Goal: Task Accomplishment & Management: Manage account settings

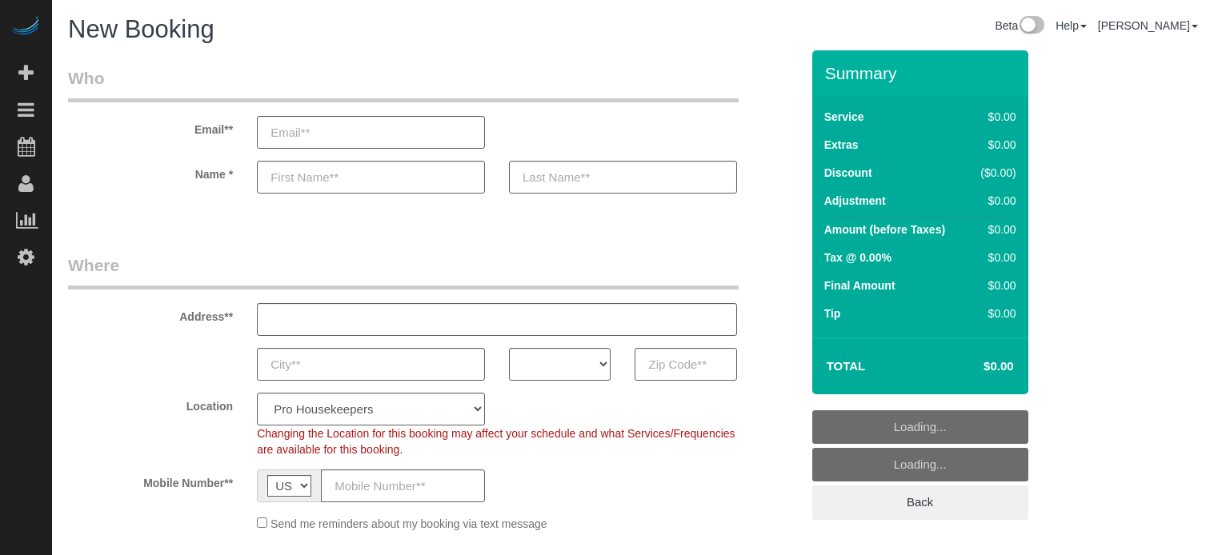
select select "4"
select select "number:9"
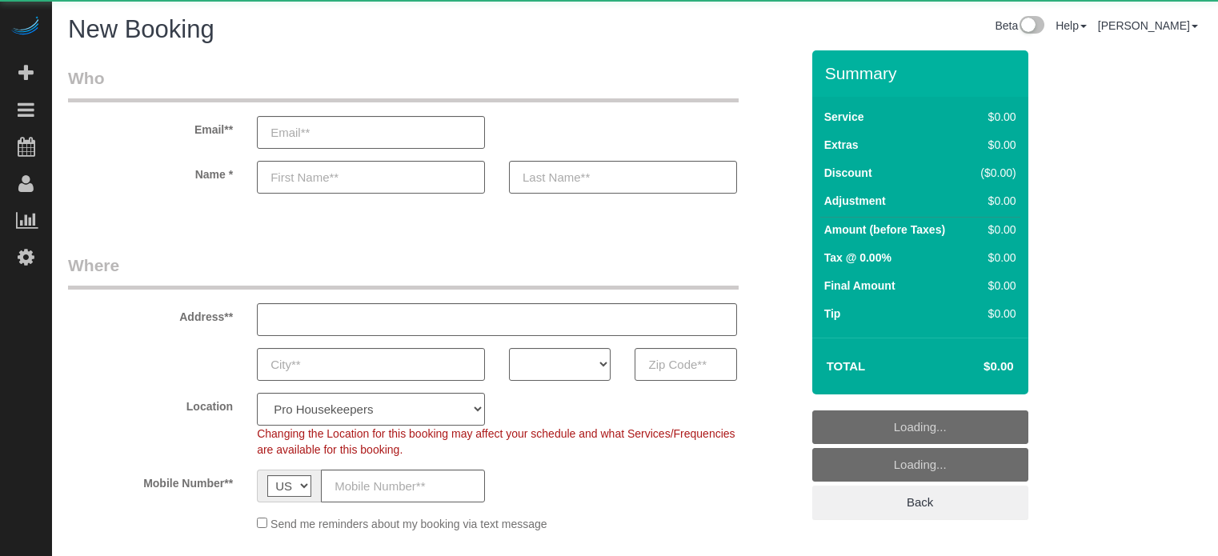
select select "number:9"
select select "object:611"
select select "4"
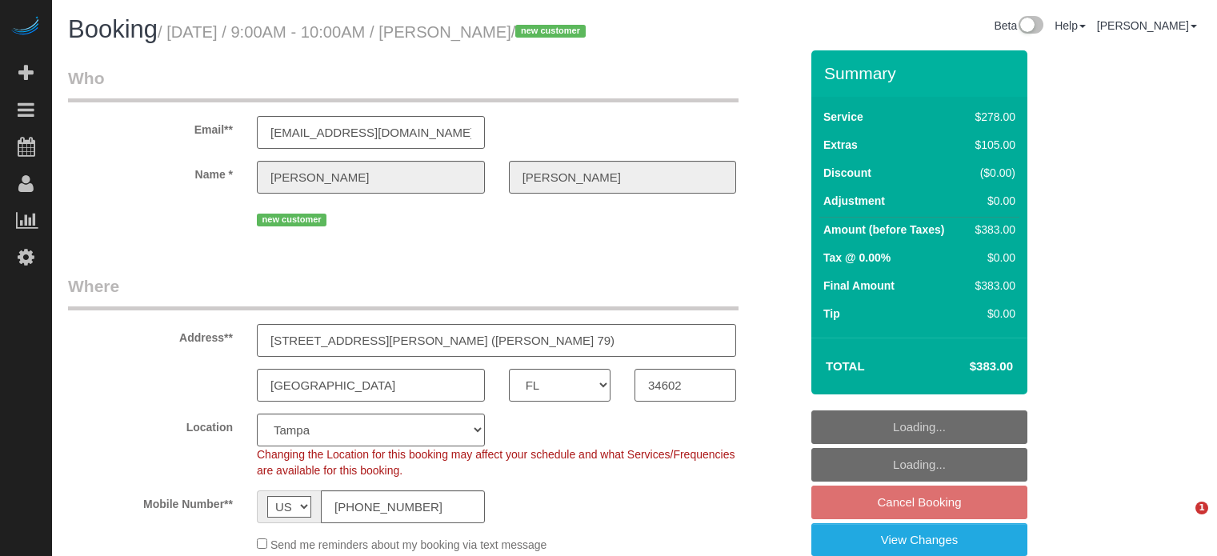
select select "FL"
select select "5"
select select "number:9"
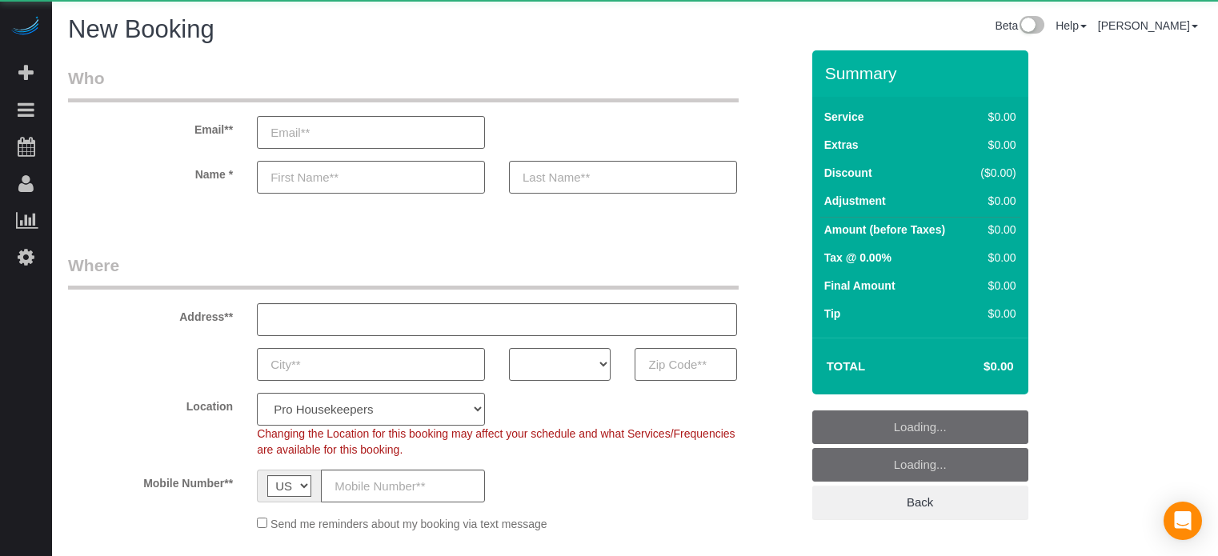
select select "number:9"
select select "object:1176"
select select "4"
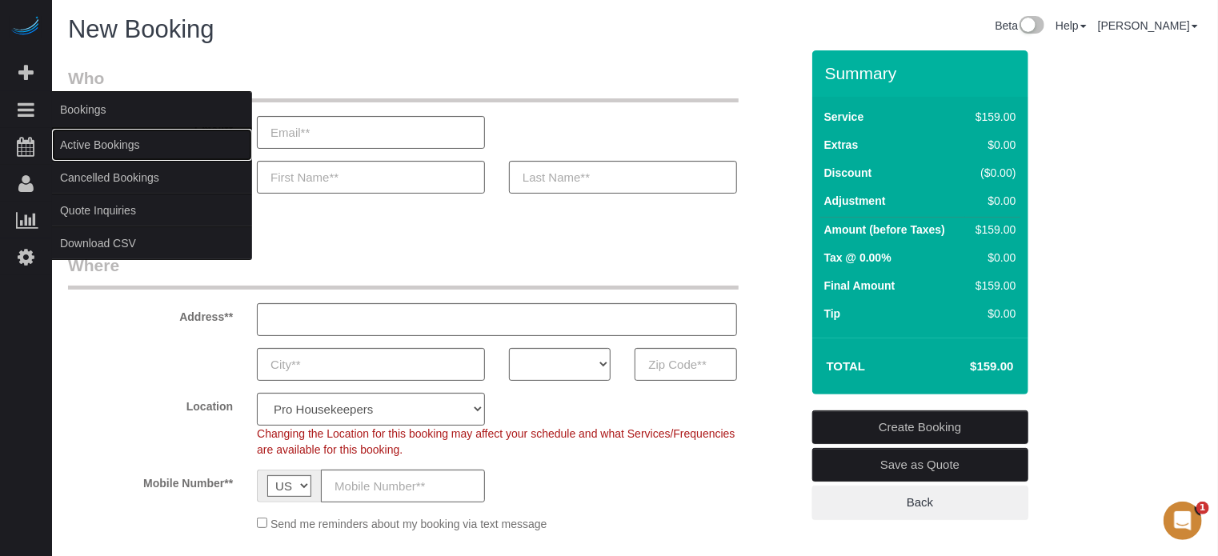
click at [80, 140] on link "Active Bookings" at bounding box center [152, 145] width 200 height 32
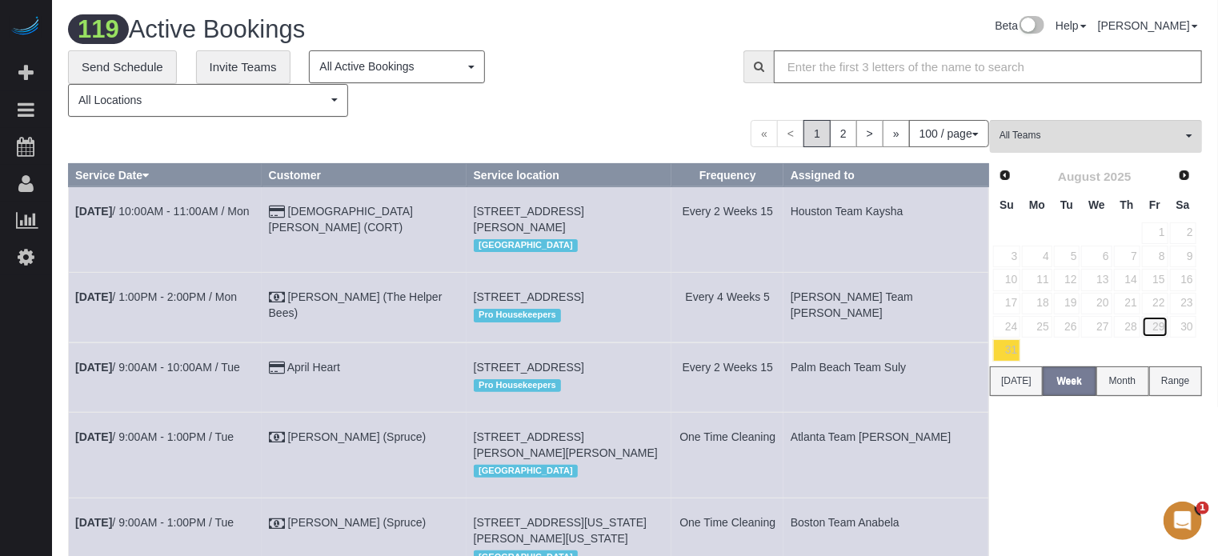
click at [1162, 326] on link "29" at bounding box center [1155, 327] width 26 height 22
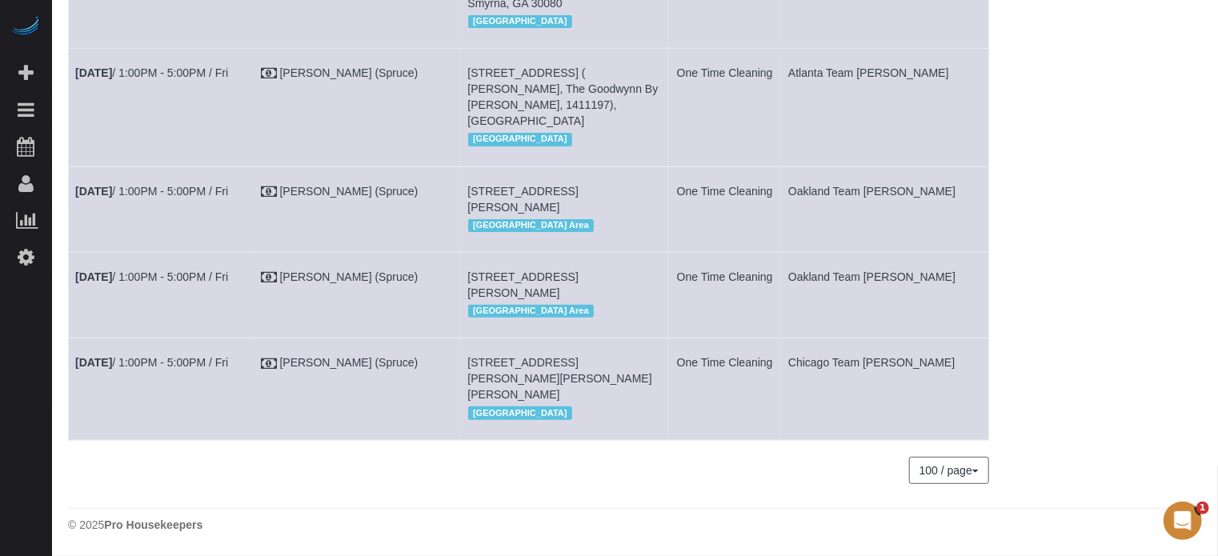
scroll to position [3332, 0]
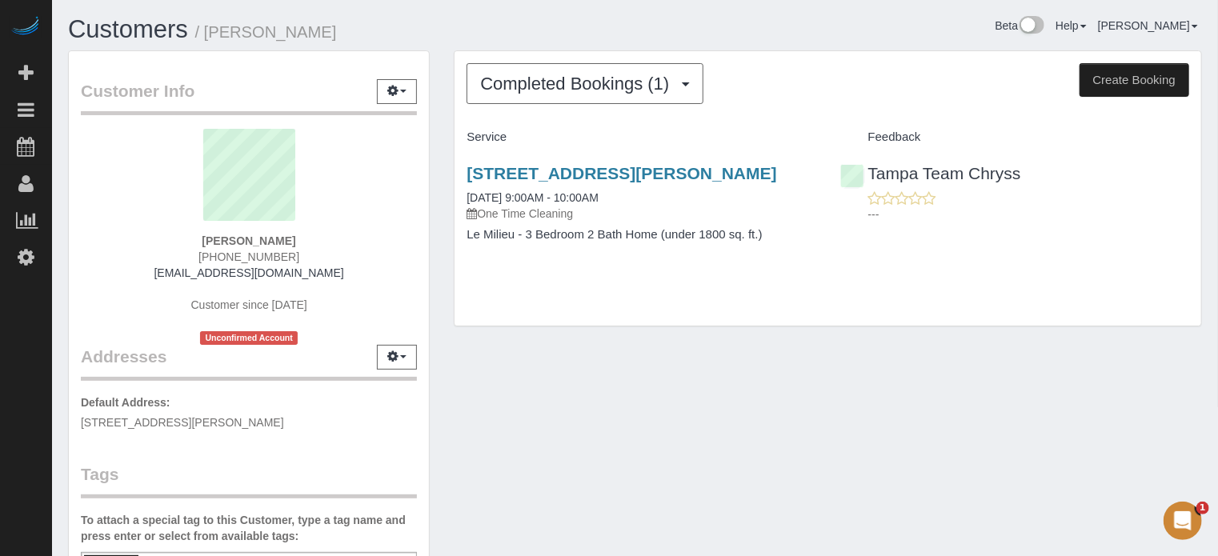
click at [274, 258] on span "(727) 430-1629" at bounding box center [248, 256] width 101 height 13
click at [274, 257] on span "(727) 430-1629" at bounding box center [248, 256] width 101 height 13
click at [274, 256] on span "(727) 430-1629" at bounding box center [248, 256] width 101 height 13
copy div "(727) 430-1629"
click at [104, 237] on div "Heather Henderson (727) 430-1629 heathershenderson@gmail.com Customer since 202…" at bounding box center [249, 237] width 336 height 216
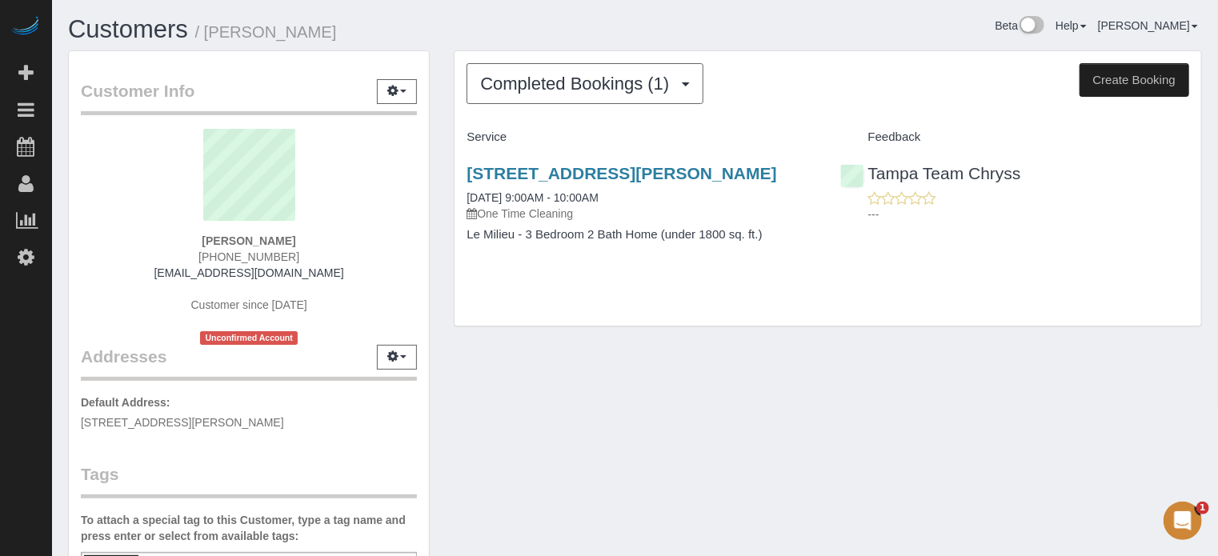
click at [99, 207] on sui-profile-pic at bounding box center [249, 181] width 312 height 104
click at [114, 189] on sui-profile-pic at bounding box center [249, 181] width 312 height 104
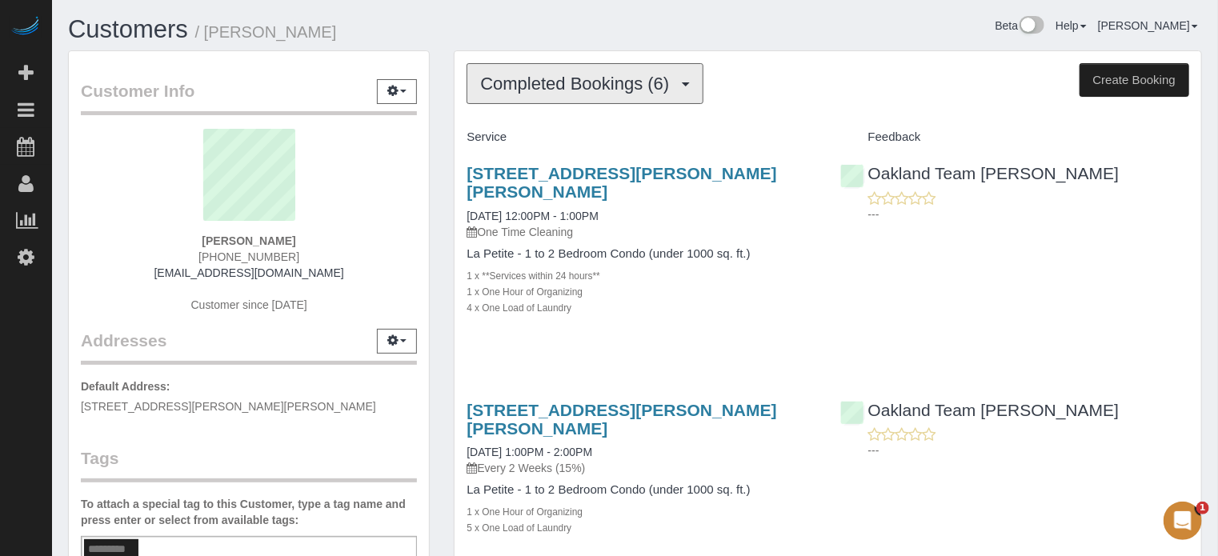
click at [592, 86] on span "Completed Bookings (6)" at bounding box center [578, 84] width 197 height 20
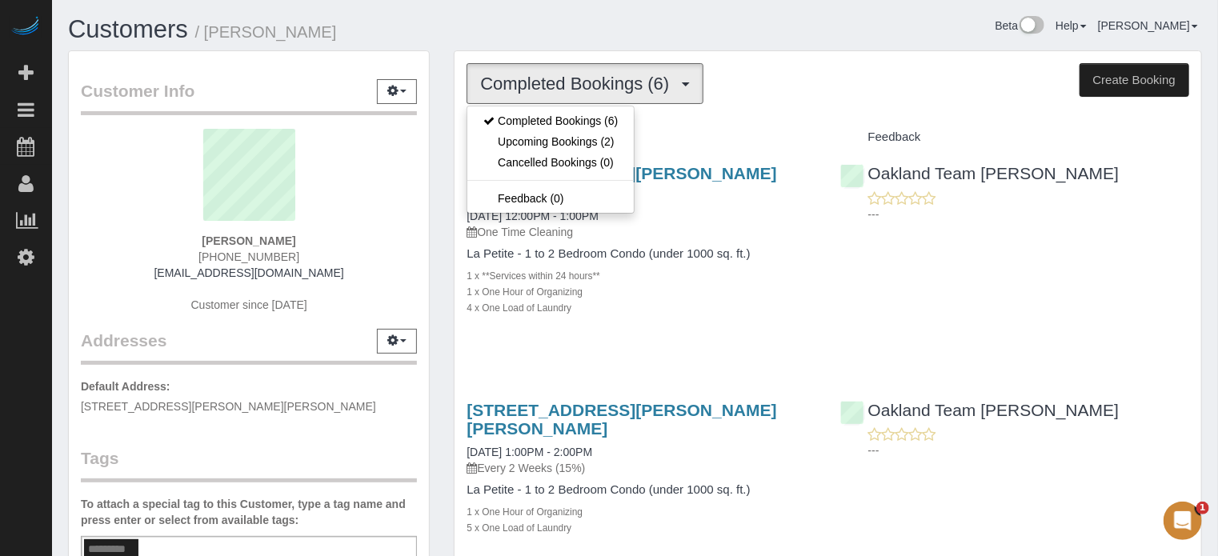
click at [528, 26] on h1 "Customers / Chloe Pool" at bounding box center [345, 29] width 555 height 27
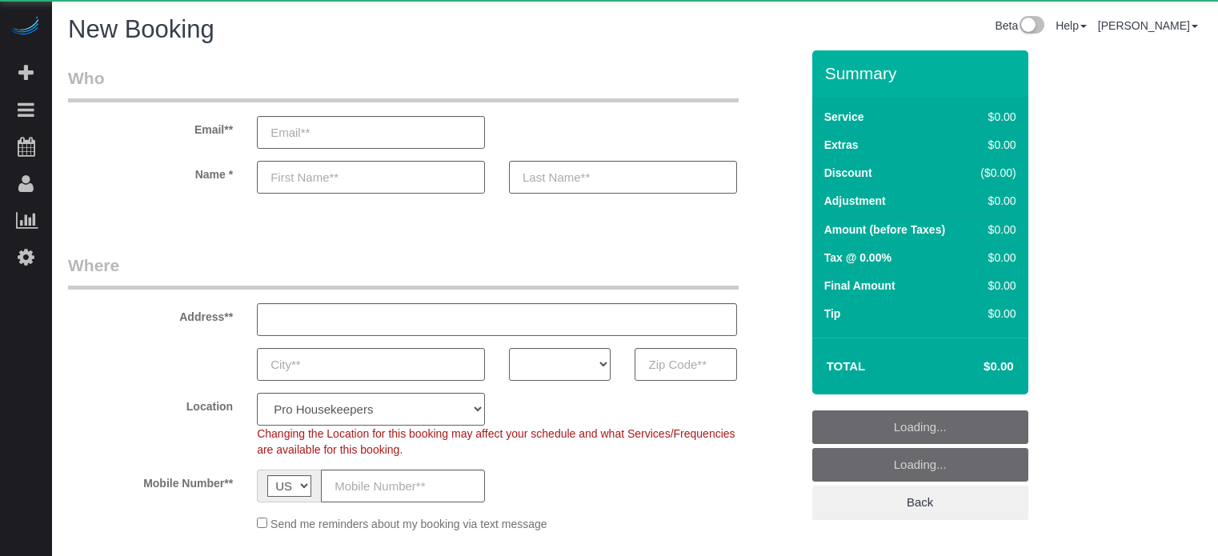
select select "4"
select select "number:9"
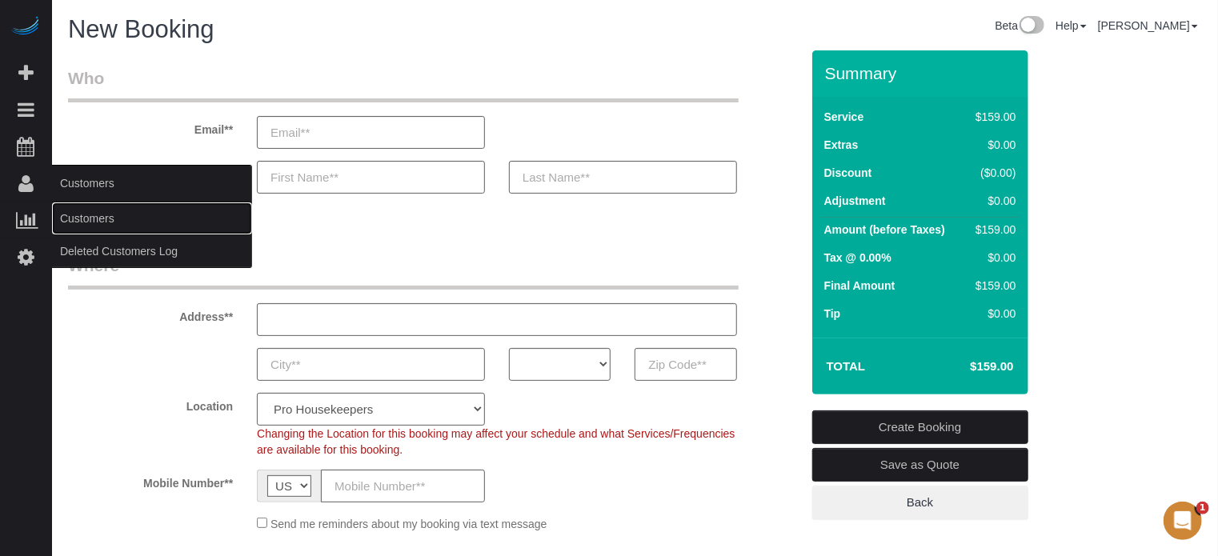
click at [84, 212] on link "Customers" at bounding box center [152, 218] width 200 height 32
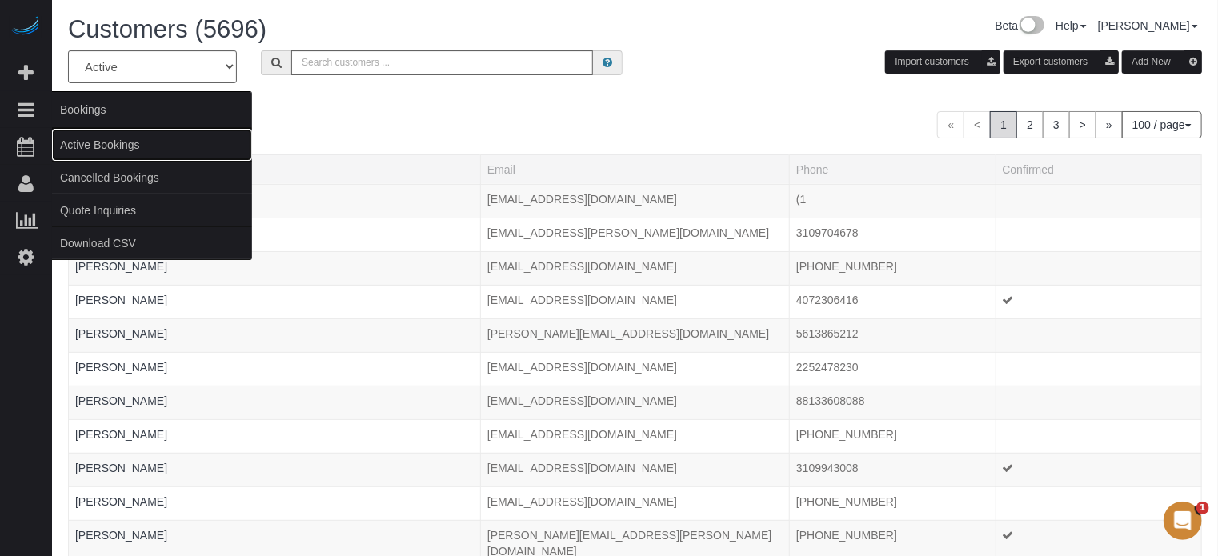
click at [68, 135] on link "Active Bookings" at bounding box center [152, 145] width 200 height 32
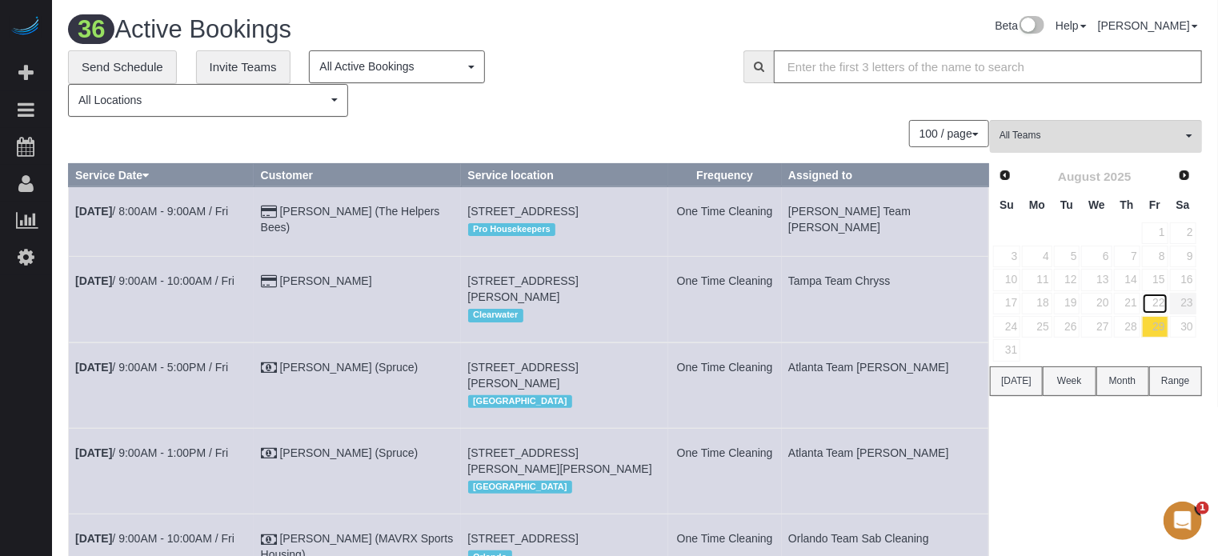
click at [1159, 299] on link "22" at bounding box center [1155, 304] width 26 height 22
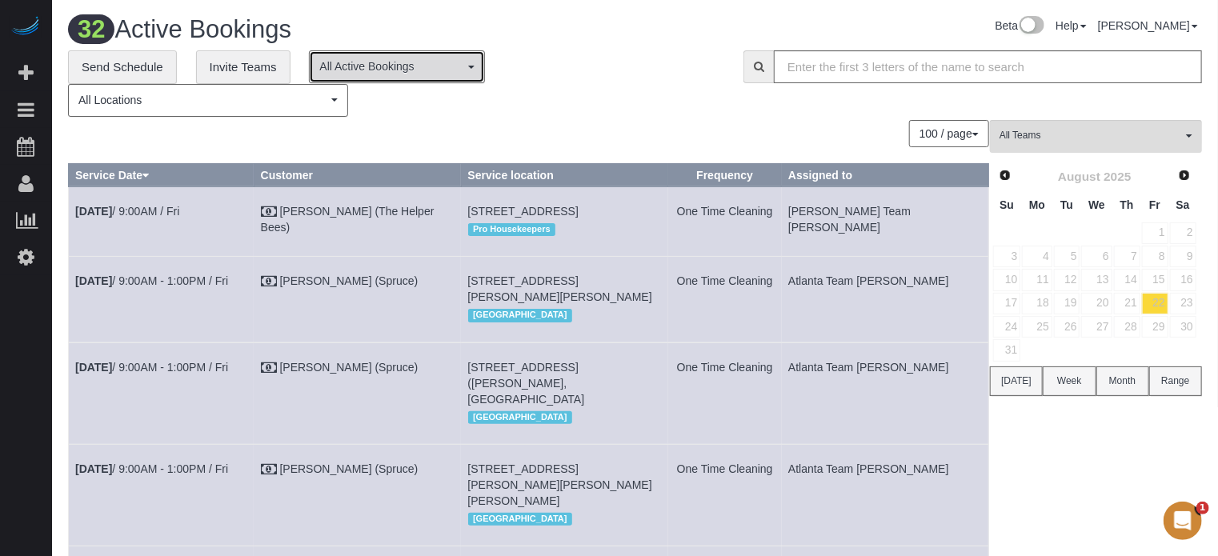
click at [379, 77] on button "All Active Bookings" at bounding box center [397, 66] width 176 height 33
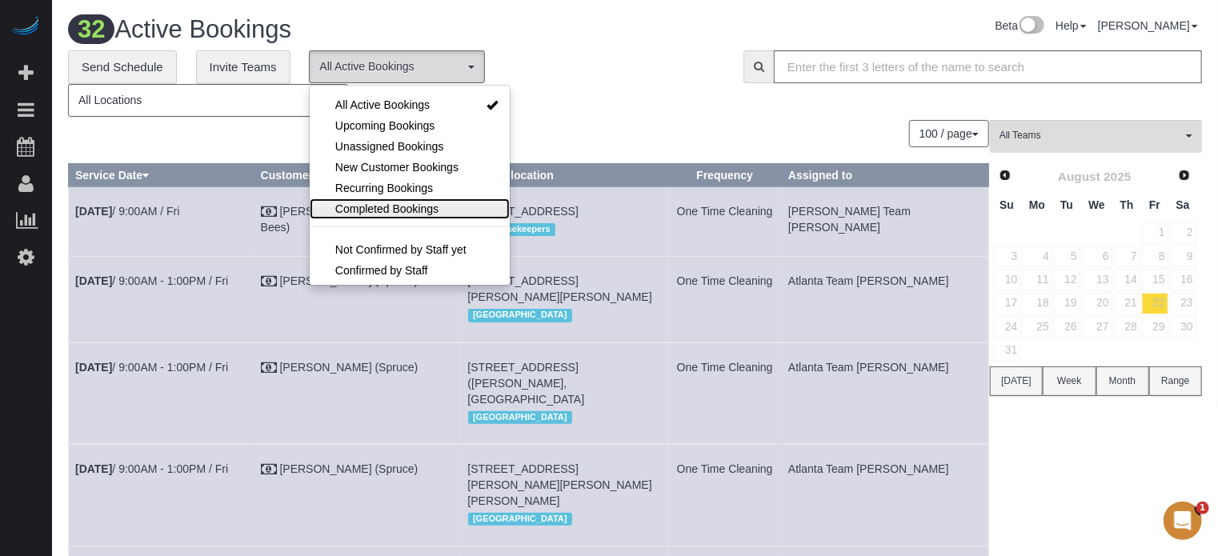
click at [397, 206] on span "Completed Bookings" at bounding box center [386, 209] width 103 height 16
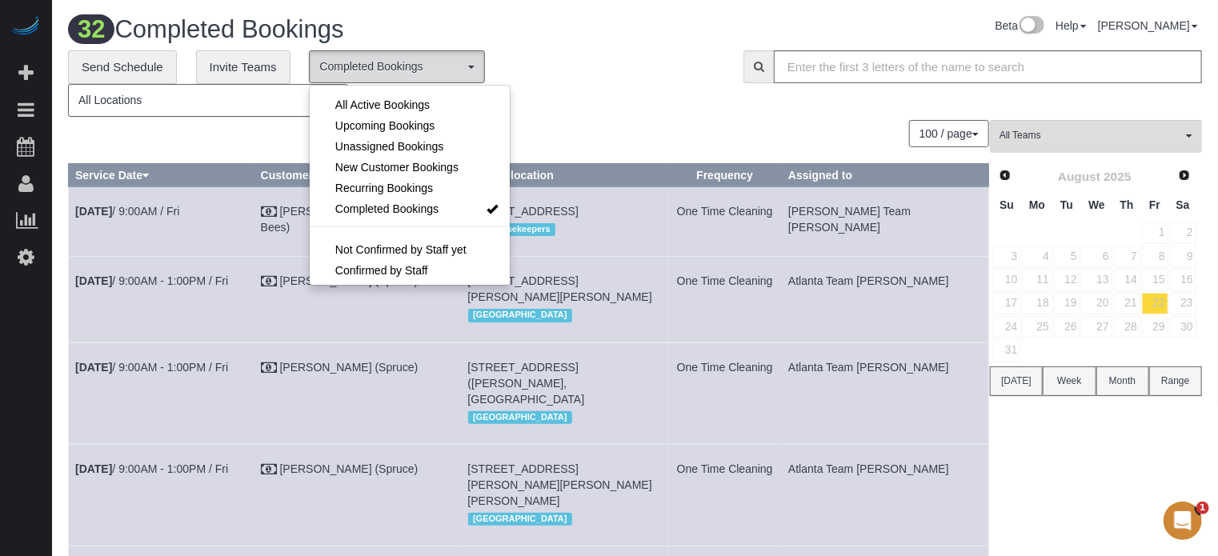
click at [599, 142] on div "100 / page 10 / page 20 / page 30 / page 40 / page 50 / page 100 / page" at bounding box center [528, 133] width 921 height 27
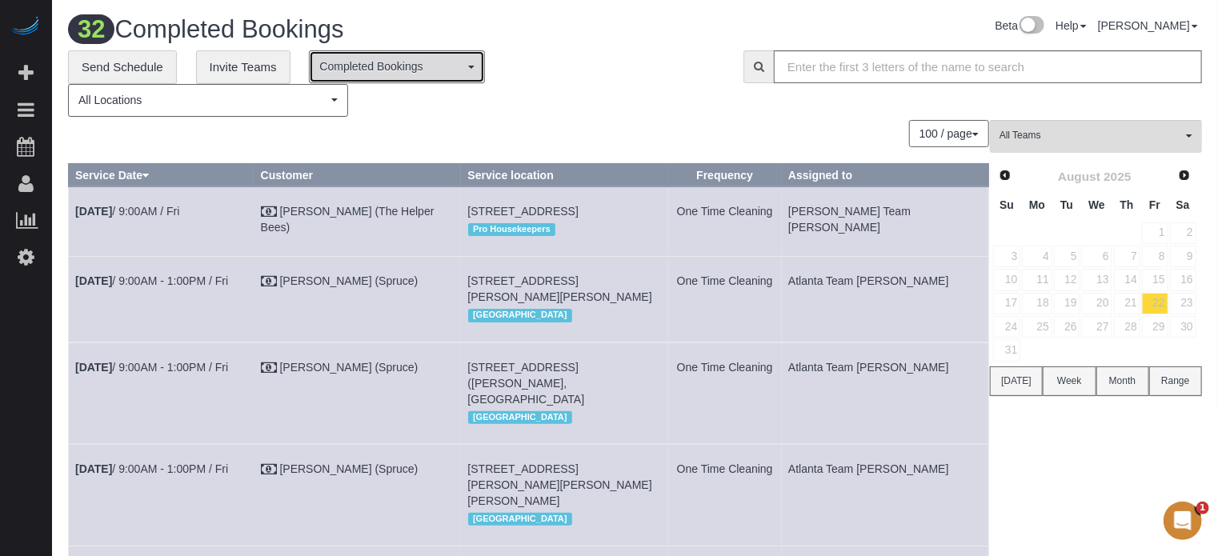
click at [375, 65] on span "Completed Bookings" at bounding box center [391, 66] width 145 height 16
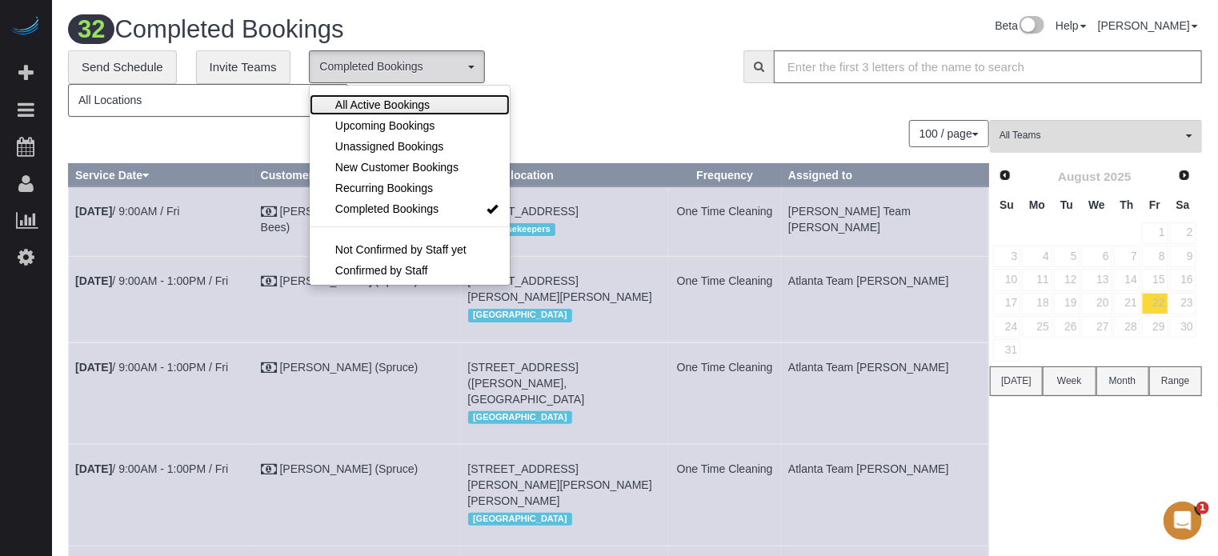
click at [366, 97] on span "All Active Bookings" at bounding box center [382, 105] width 94 height 16
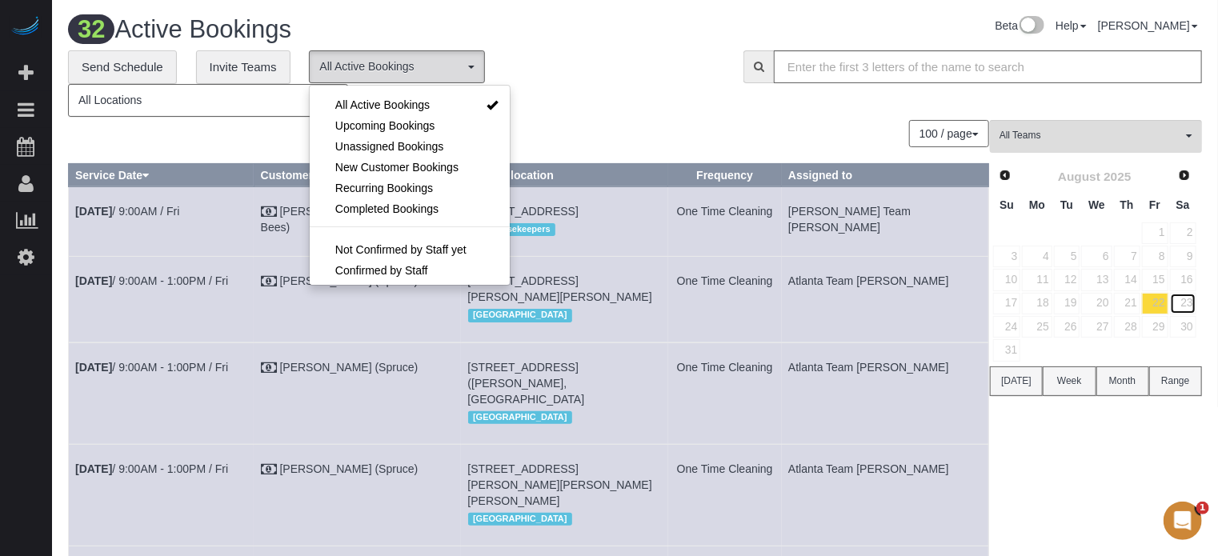
click at [1190, 297] on link "23" at bounding box center [1183, 304] width 26 height 22
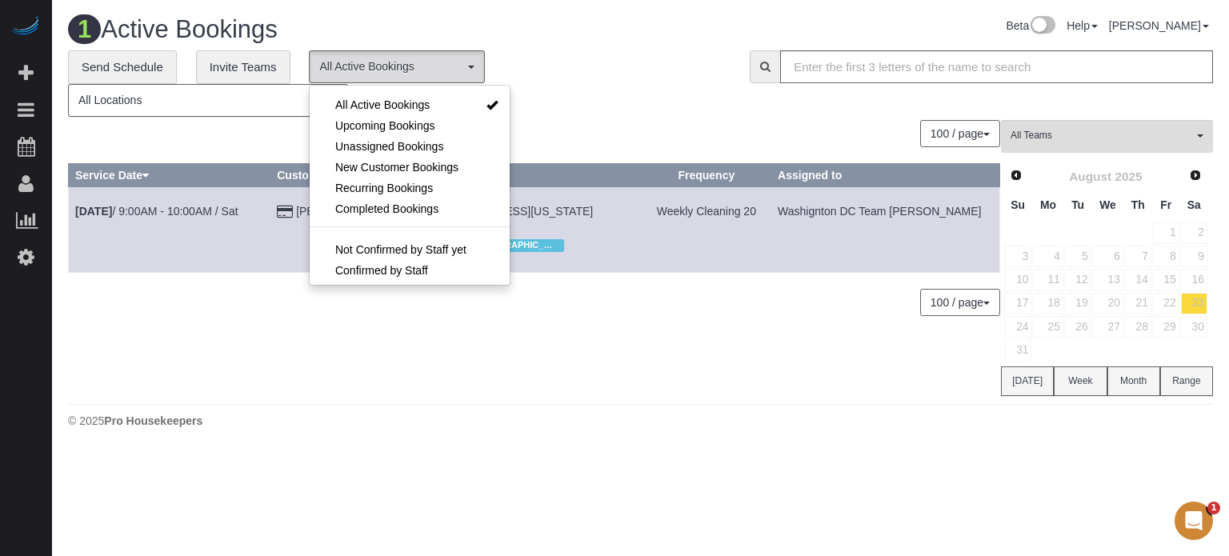
click at [566, 345] on div "0 Bookings found. We couldn't find any bookings that matched your search. Creat…" at bounding box center [534, 258] width 933 height 277
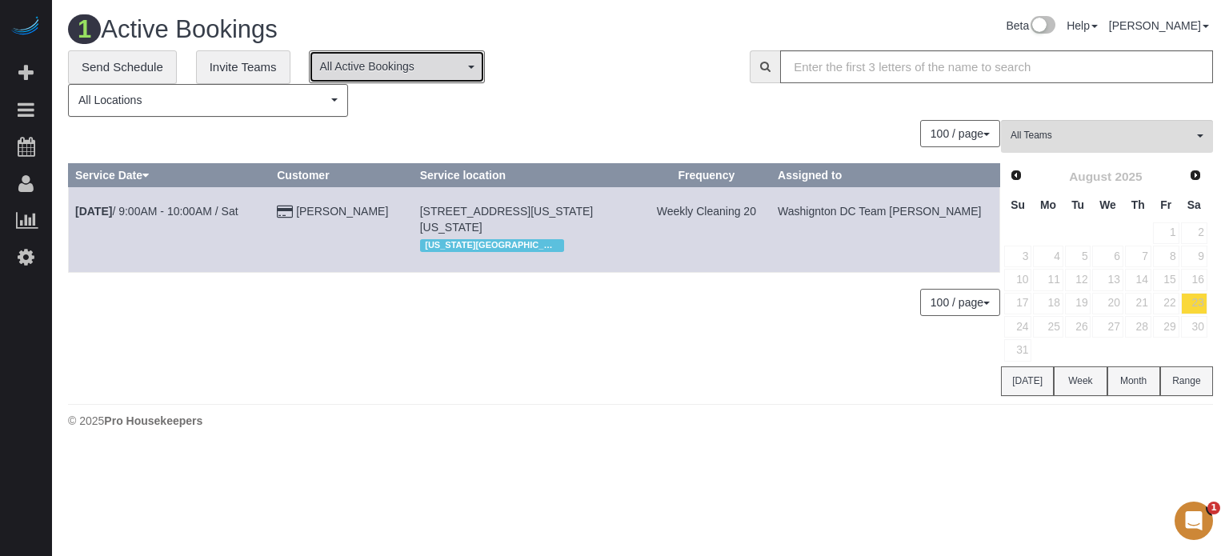
click at [398, 54] on button "All Active Bookings" at bounding box center [397, 66] width 176 height 33
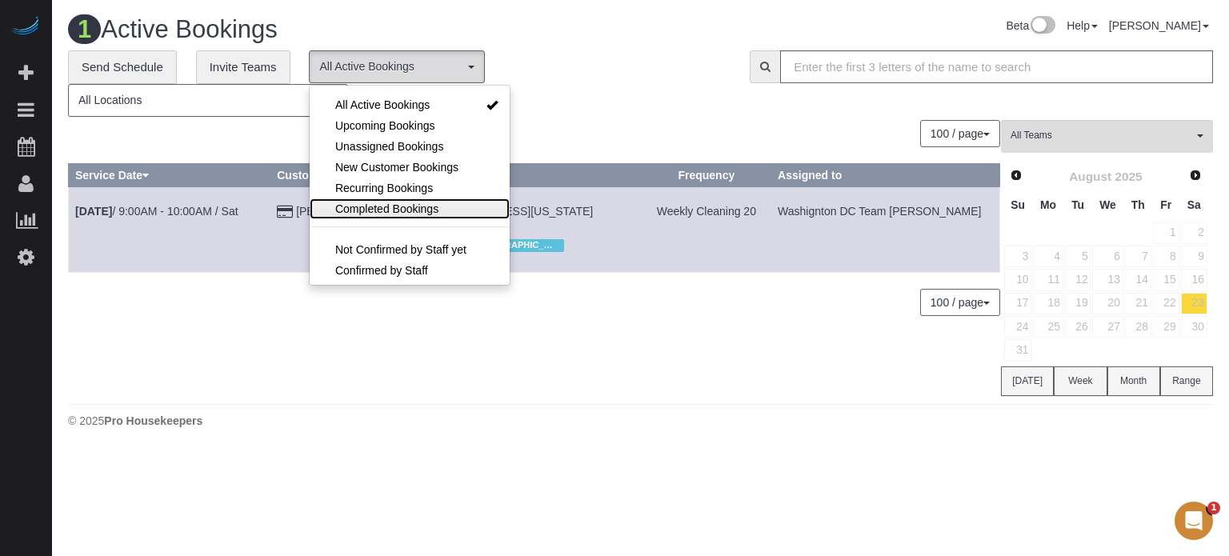
click at [384, 201] on span "Completed Bookings" at bounding box center [386, 209] width 103 height 16
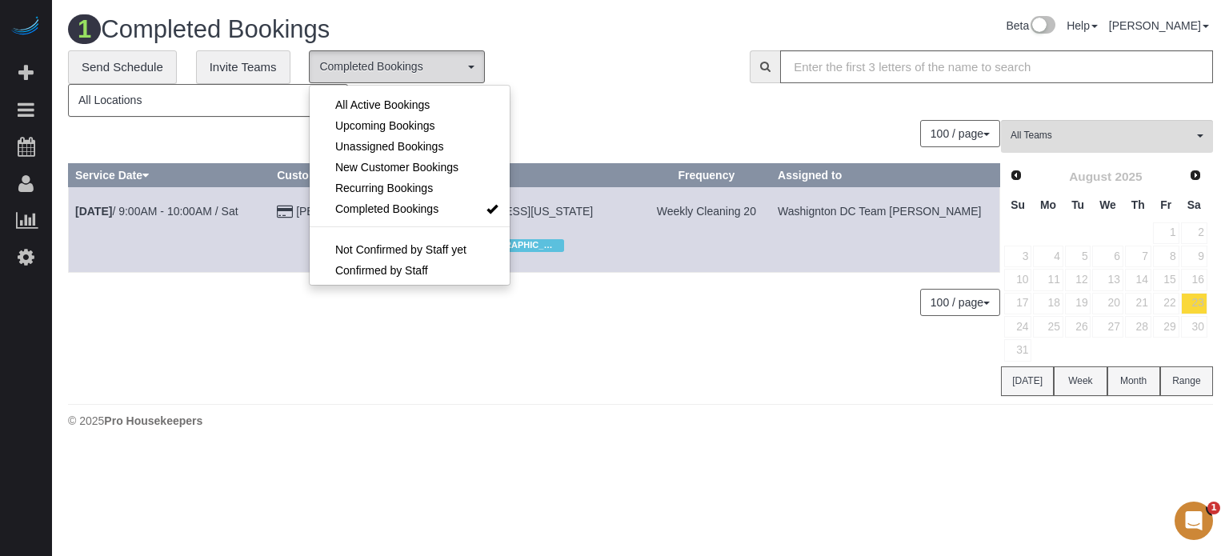
click at [559, 148] on div "0 Bookings found. We couldn't find any bookings that matched your search. Creat…" at bounding box center [534, 258] width 933 height 277
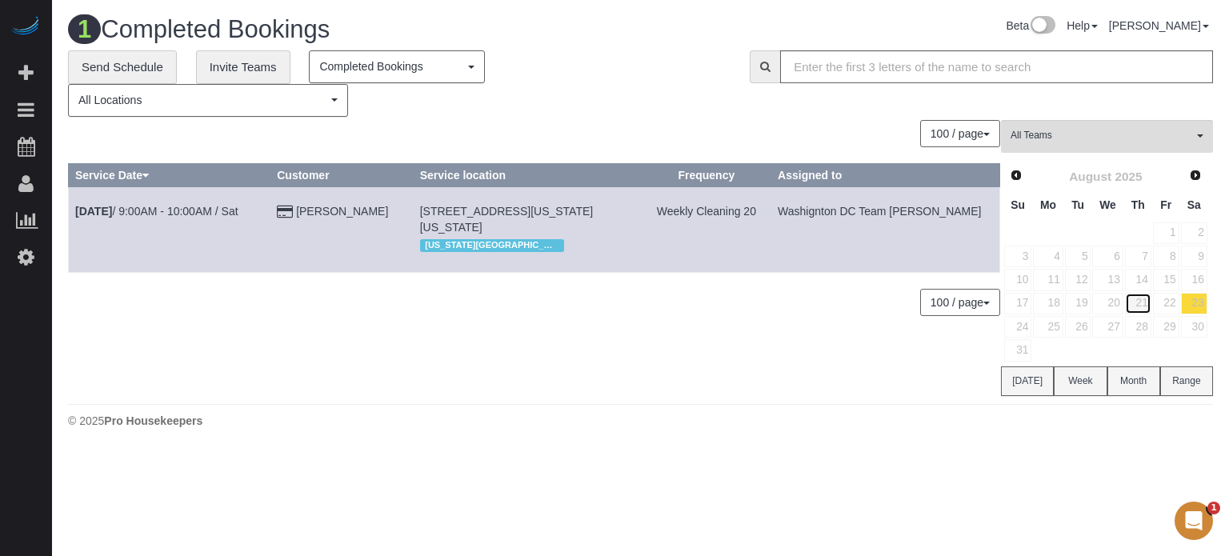
click at [1136, 306] on link "21" at bounding box center [1138, 304] width 26 height 22
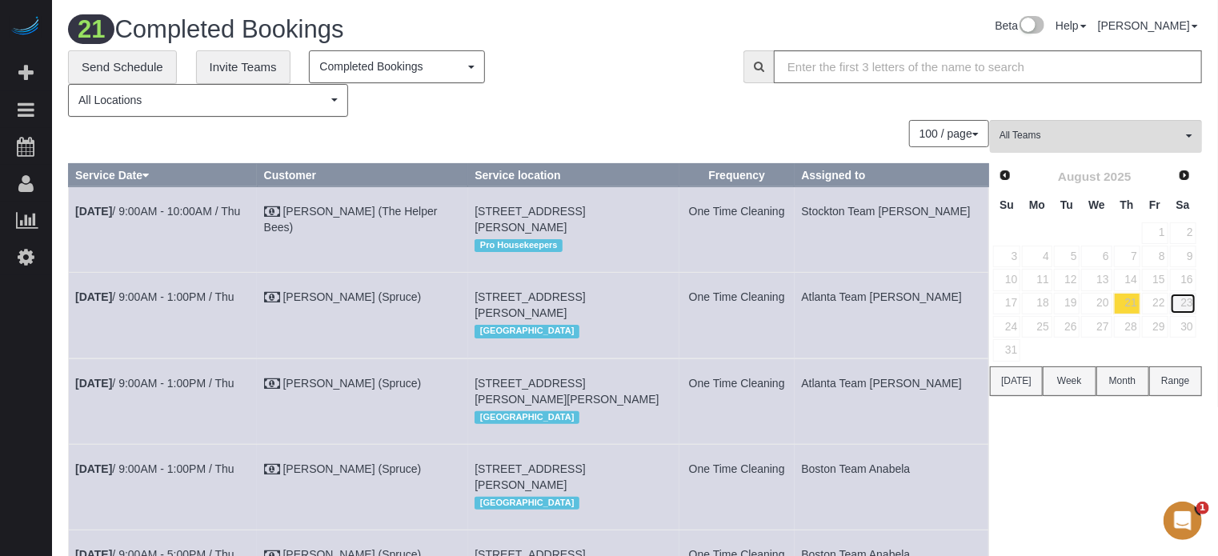
click at [1194, 299] on link "23" at bounding box center [1183, 304] width 26 height 22
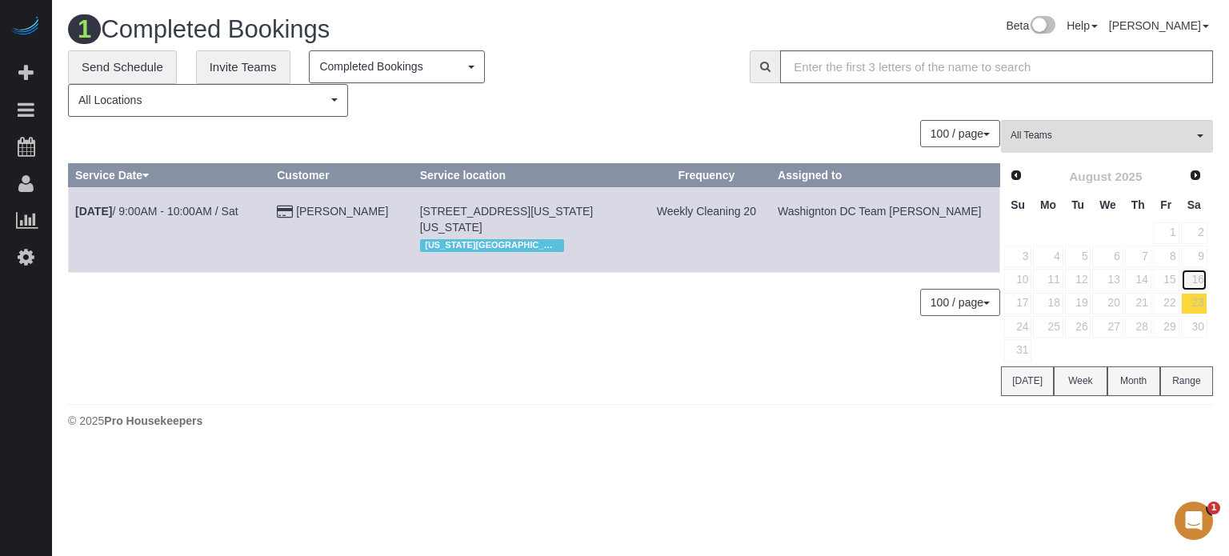
click at [1194, 279] on link "16" at bounding box center [1194, 280] width 26 height 22
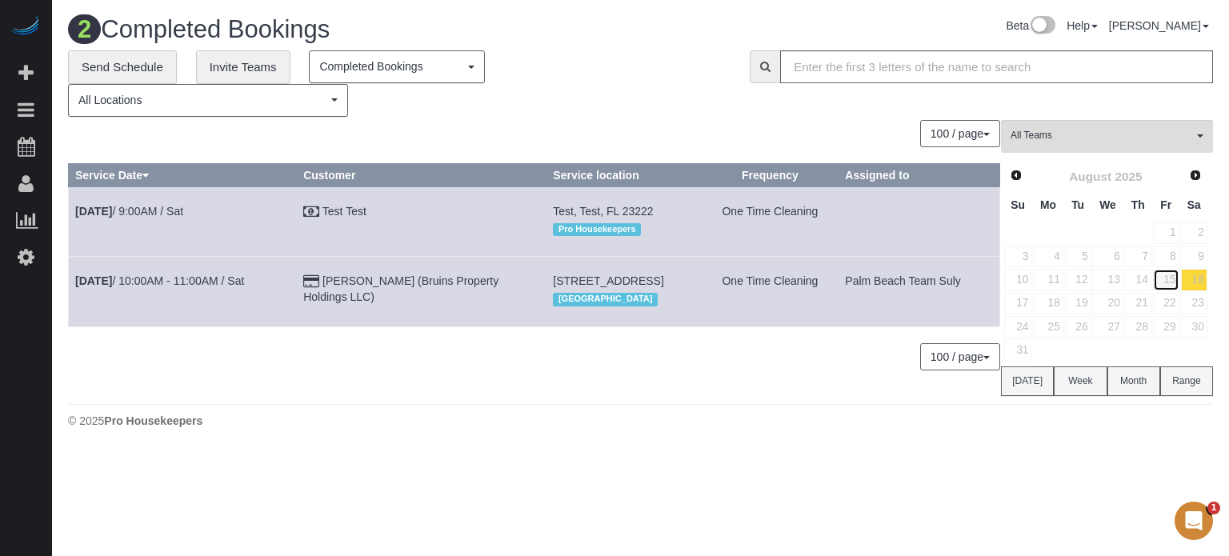
click at [1175, 278] on link "15" at bounding box center [1166, 280] width 26 height 22
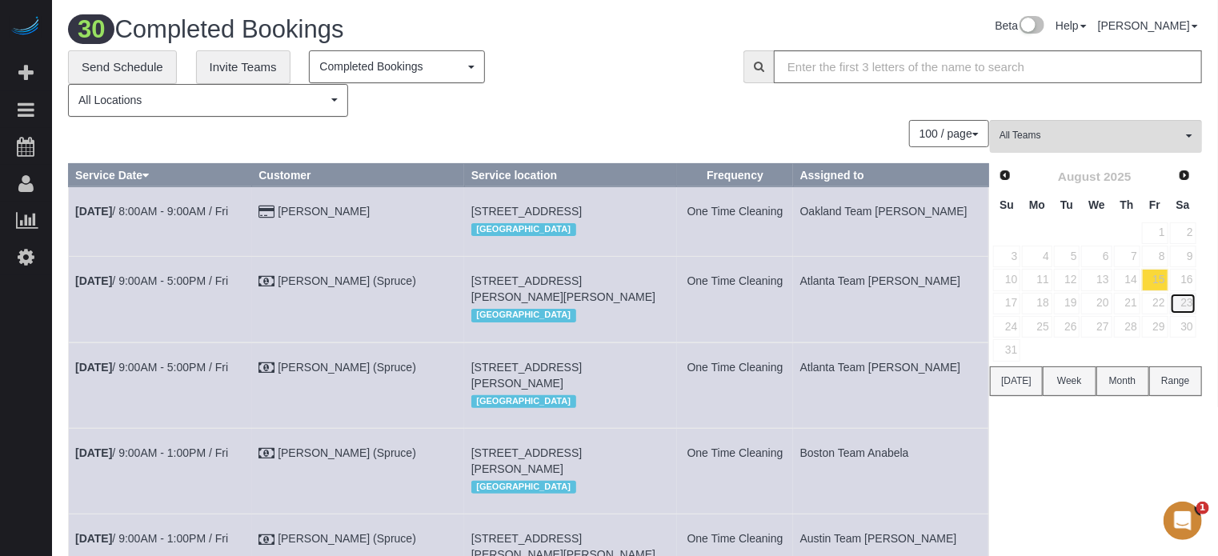
click at [1184, 301] on link "23" at bounding box center [1183, 304] width 26 height 22
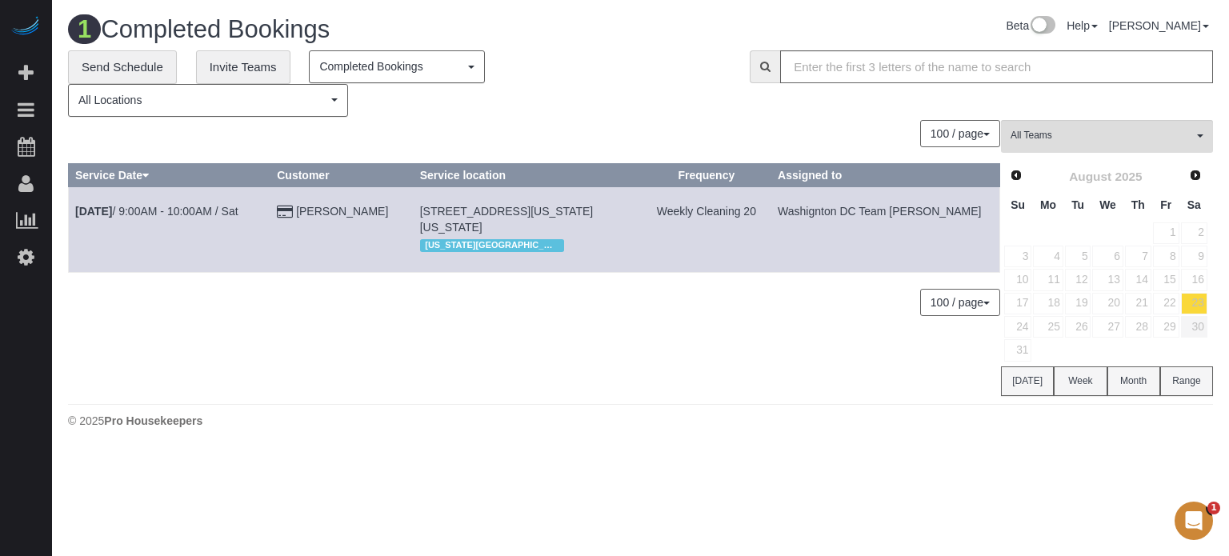
click at [1194, 315] on td "30" at bounding box center [1194, 326] width 28 height 23
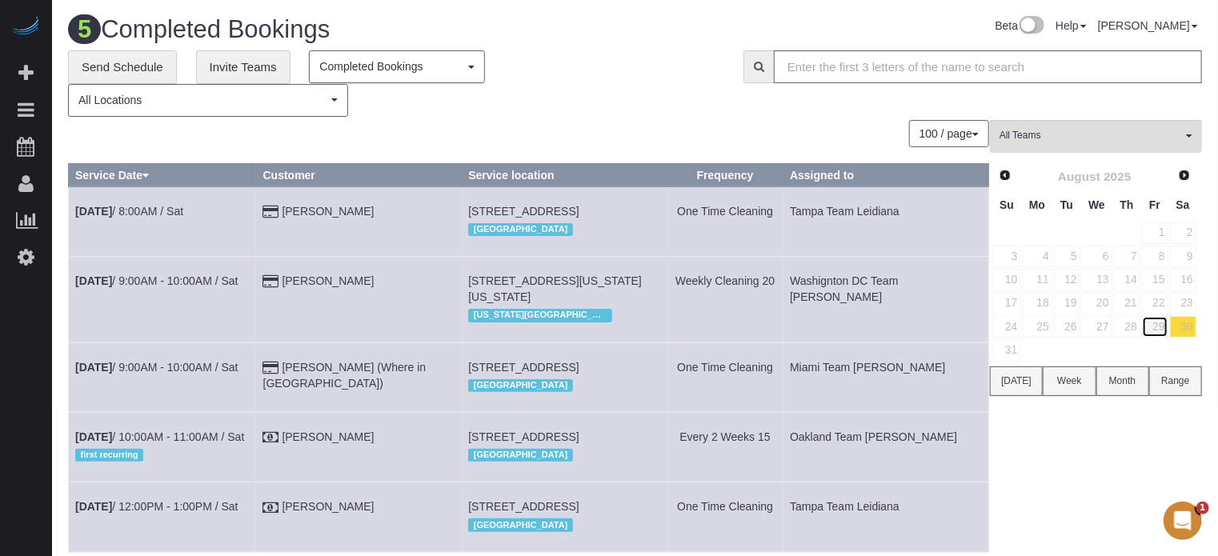
click at [1156, 326] on link "29" at bounding box center [1155, 327] width 26 height 22
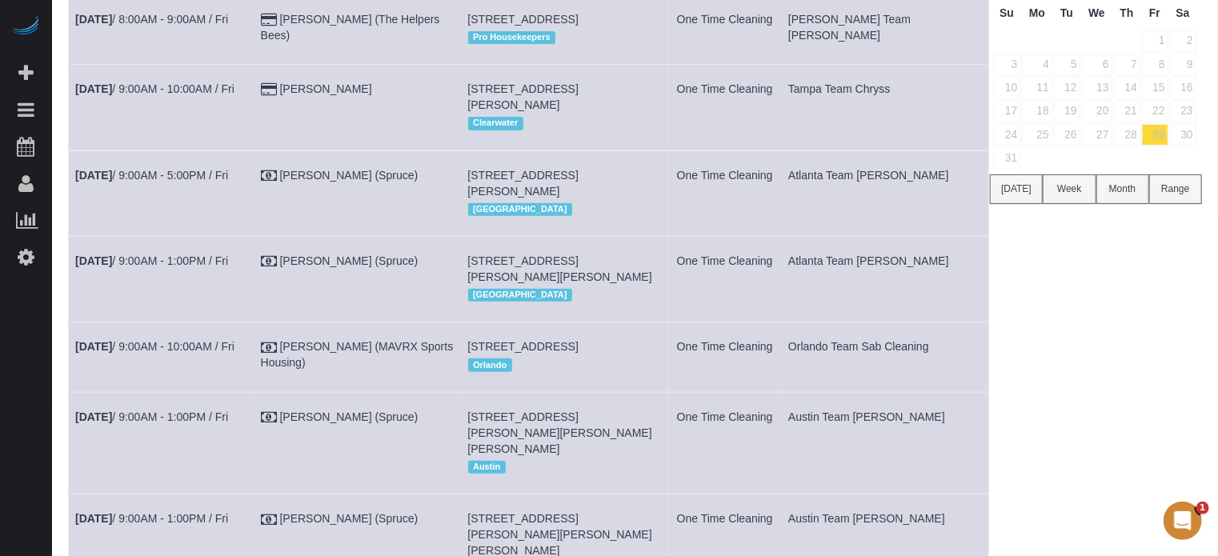
scroll to position [52, 0]
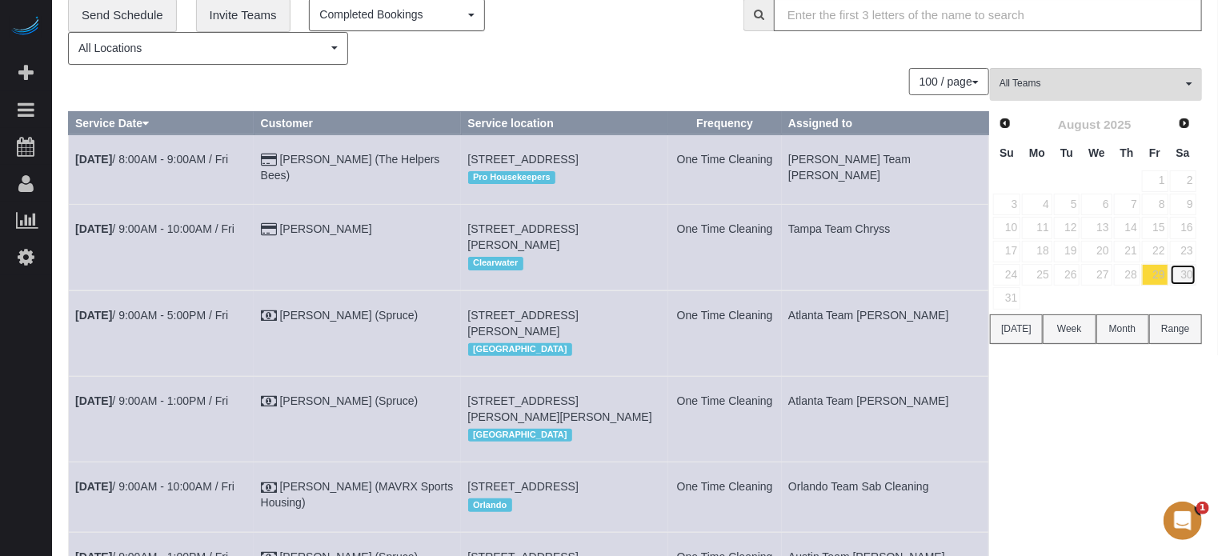
click at [1183, 271] on link "30" at bounding box center [1183, 275] width 26 height 22
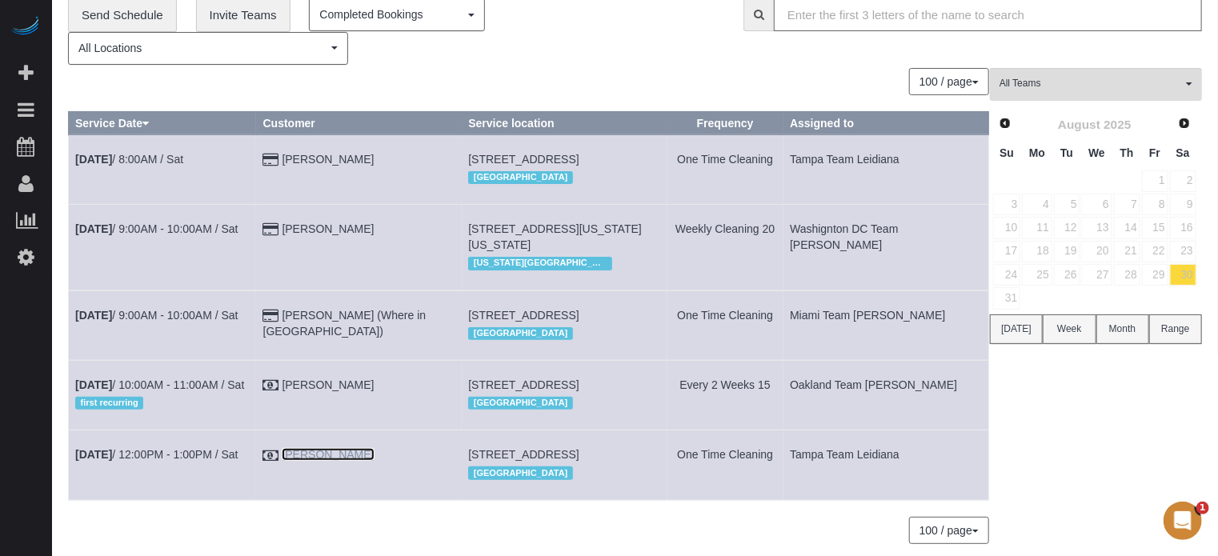
scroll to position [0, 0]
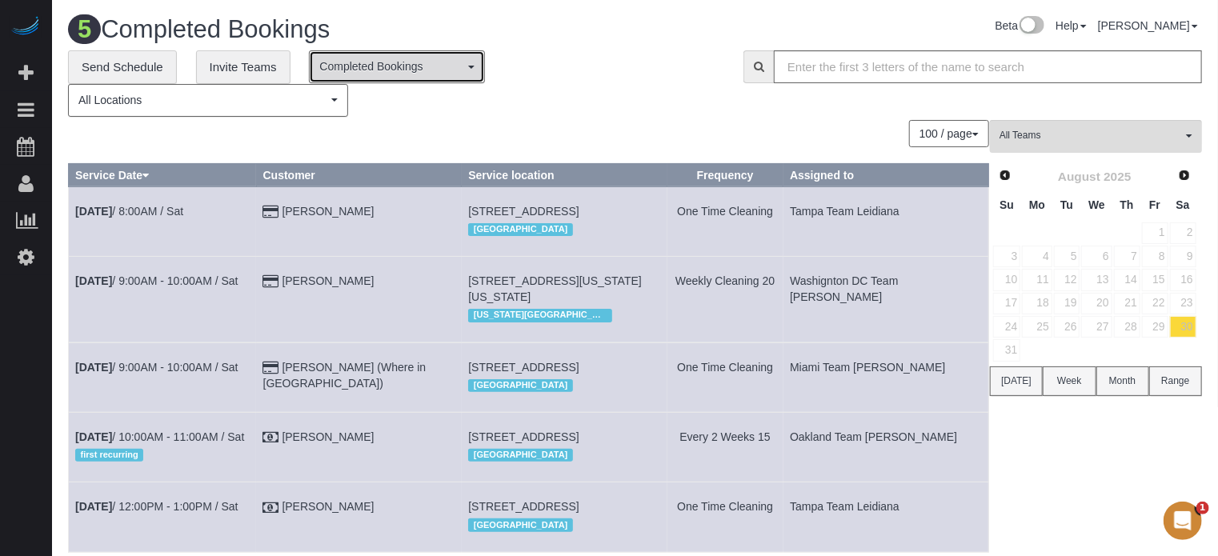
click at [444, 61] on span "Completed Bookings" at bounding box center [391, 66] width 145 height 16
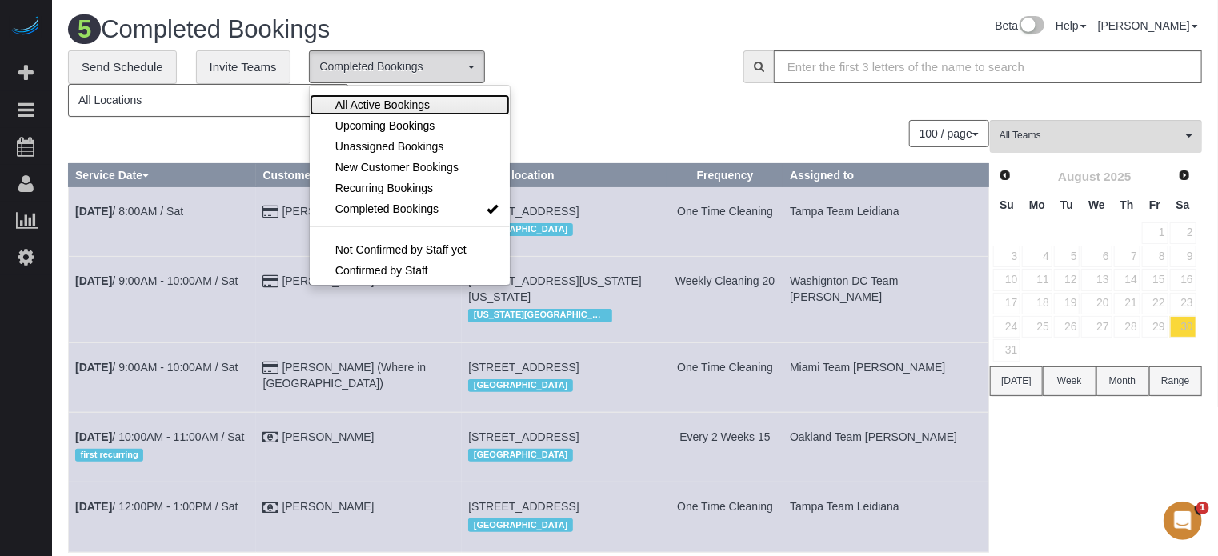
click at [390, 94] on link "All Active Bookings" at bounding box center [409, 104] width 199 height 21
select select "***"
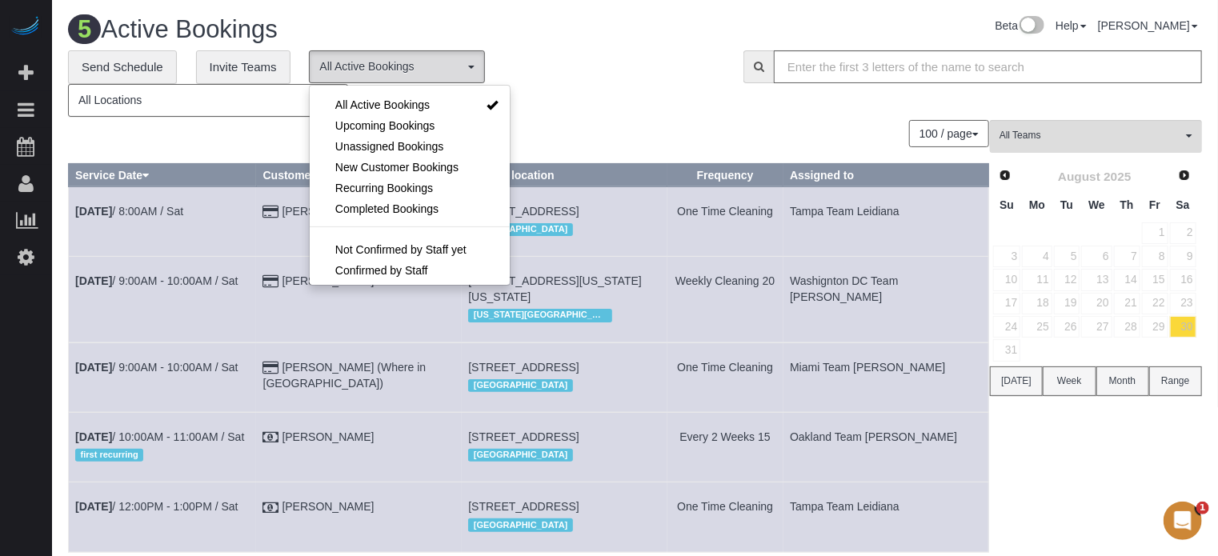
click at [574, 128] on div "100 / page 10 / page 20 / page 30 / page 40 / page 50 / page 100 / page" at bounding box center [528, 133] width 921 height 27
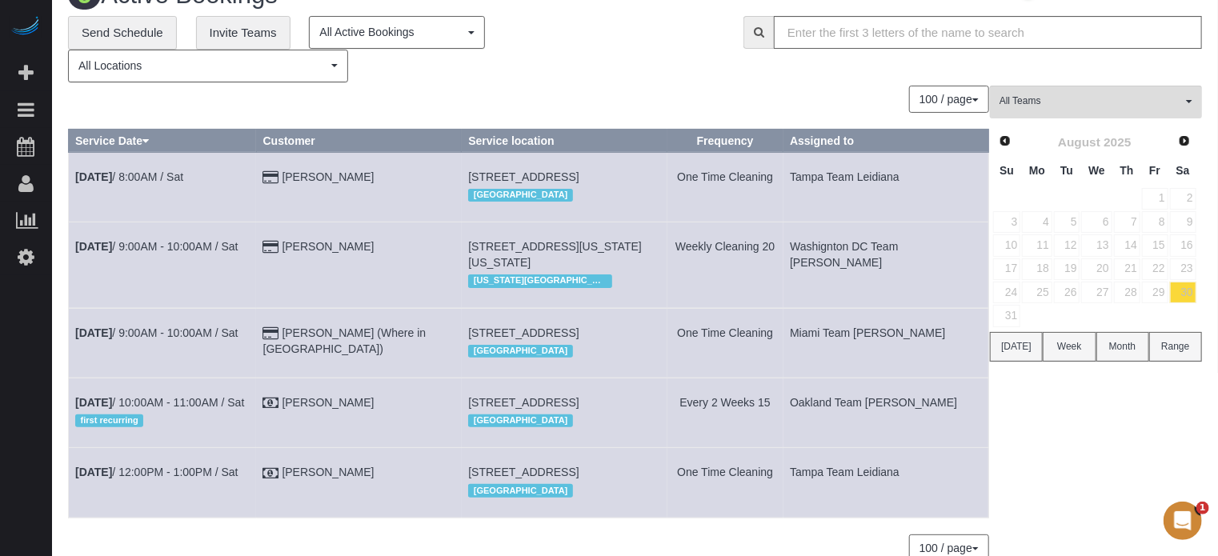
scroll to position [32, 0]
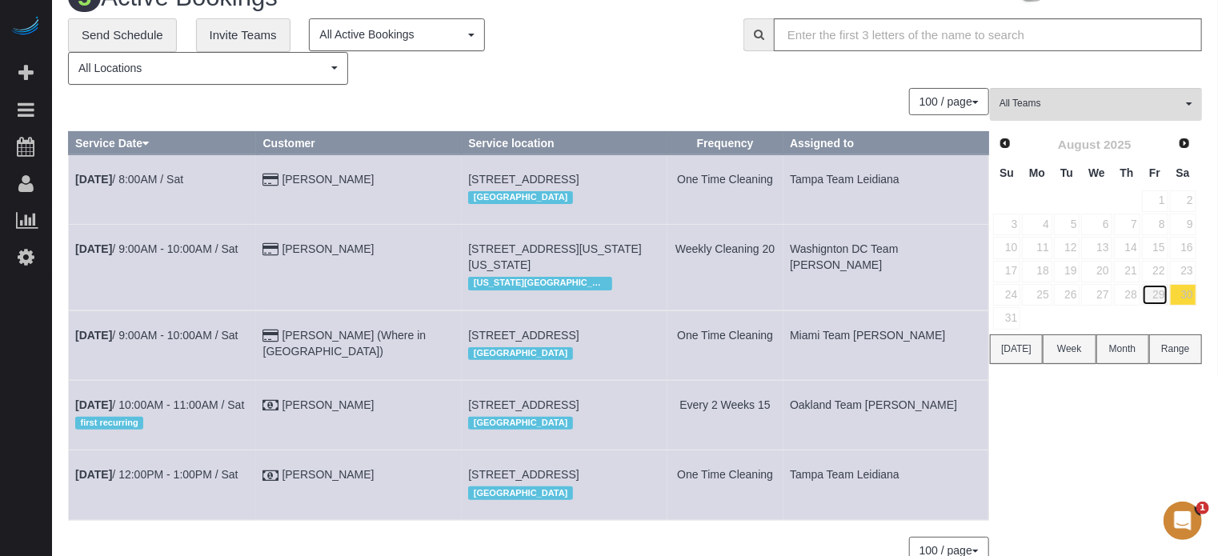
click at [1156, 293] on link "29" at bounding box center [1155, 295] width 26 height 22
click at [1183, 294] on link "30" at bounding box center [1183, 295] width 26 height 22
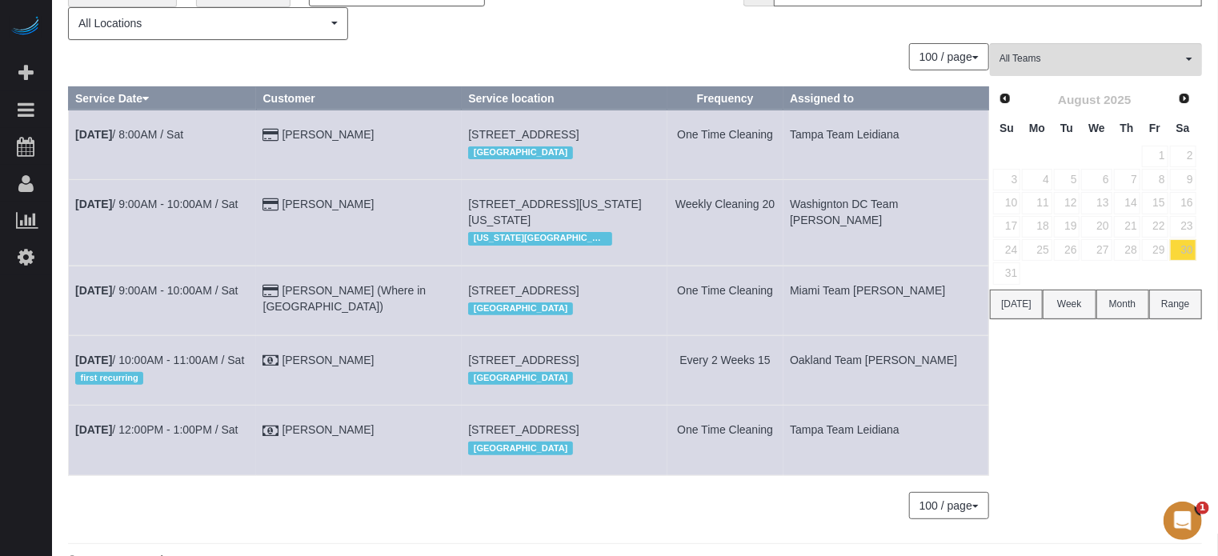
scroll to position [112, 0]
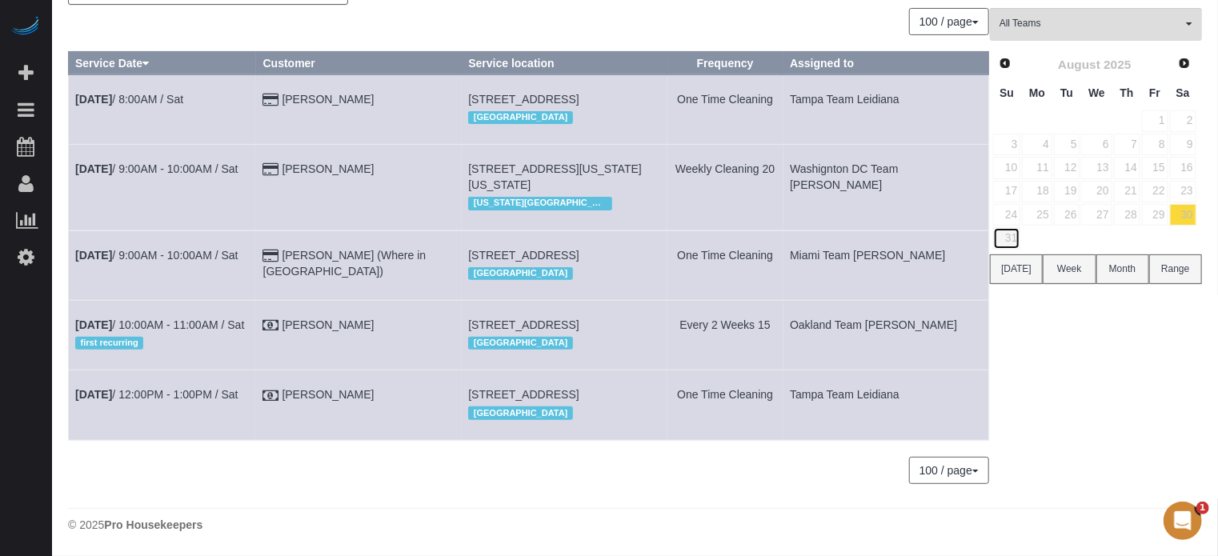
click at [1015, 238] on link "31" at bounding box center [1006, 238] width 27 height 22
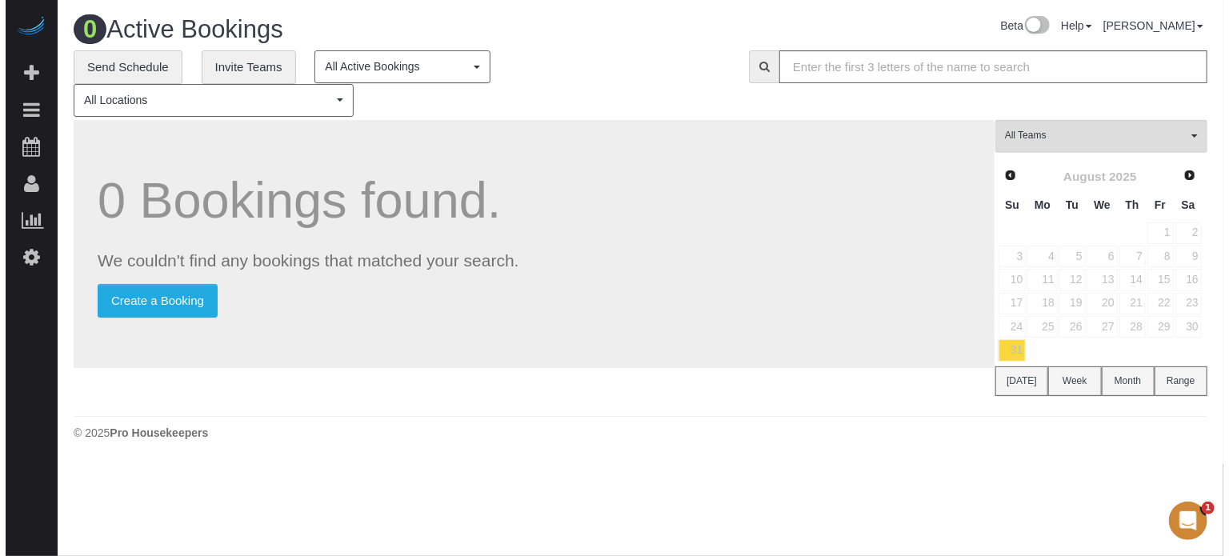
scroll to position [0, 0]
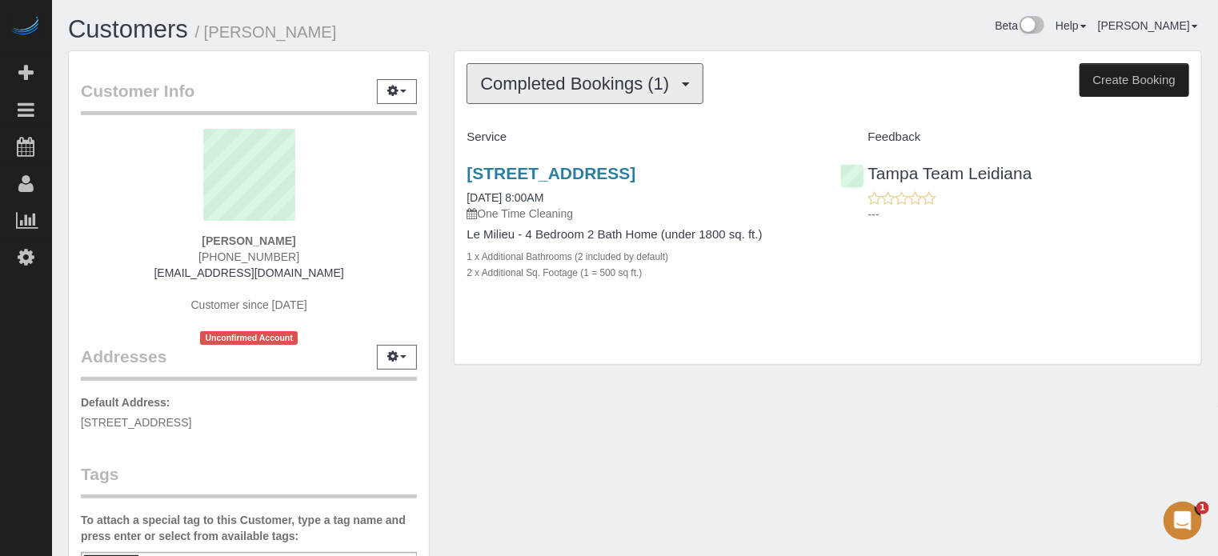
click at [568, 94] on button "Completed Bookings (1)" at bounding box center [584, 83] width 237 height 41
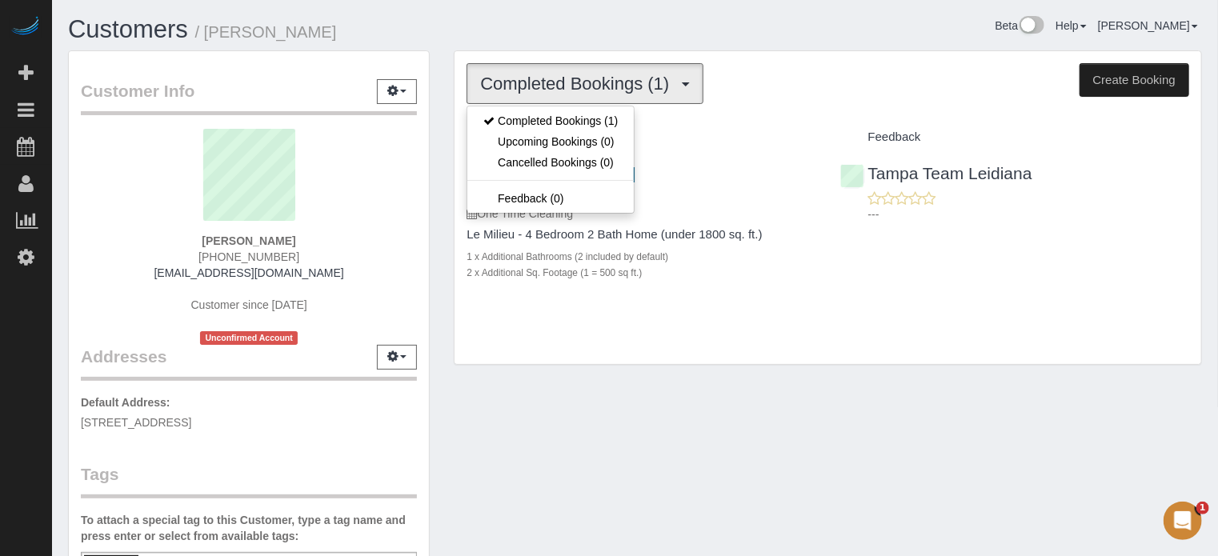
click at [445, 62] on div "Completed Bookings (1) Completed Bookings (1) Upcoming Bookings (0) Cancelled B…" at bounding box center [828, 215] width 772 height 331
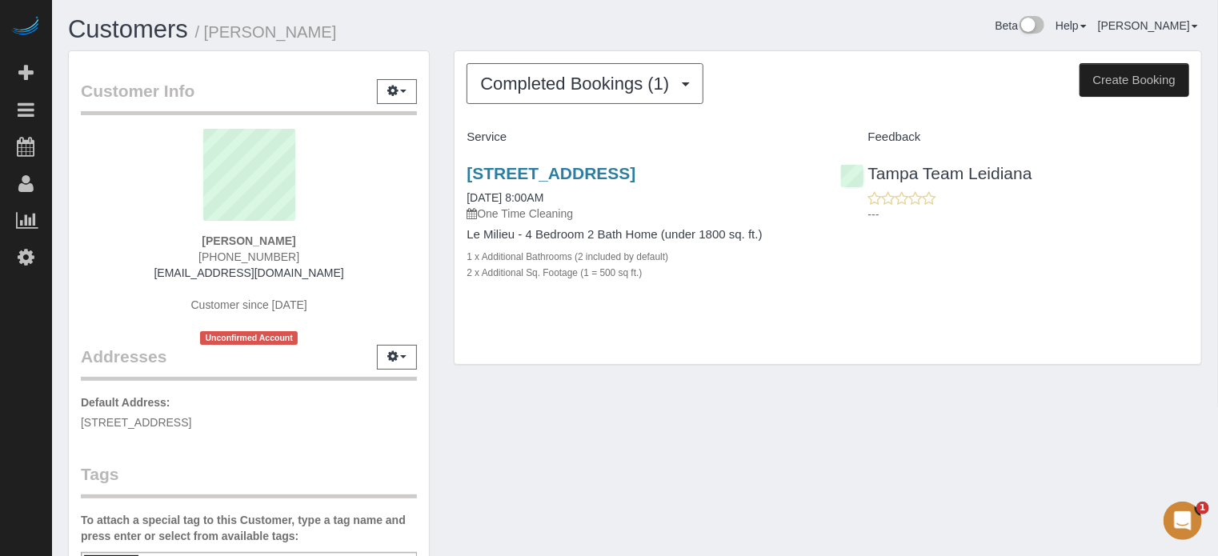
click at [446, 49] on div "Customers / Miguel Garcia" at bounding box center [345, 33] width 579 height 34
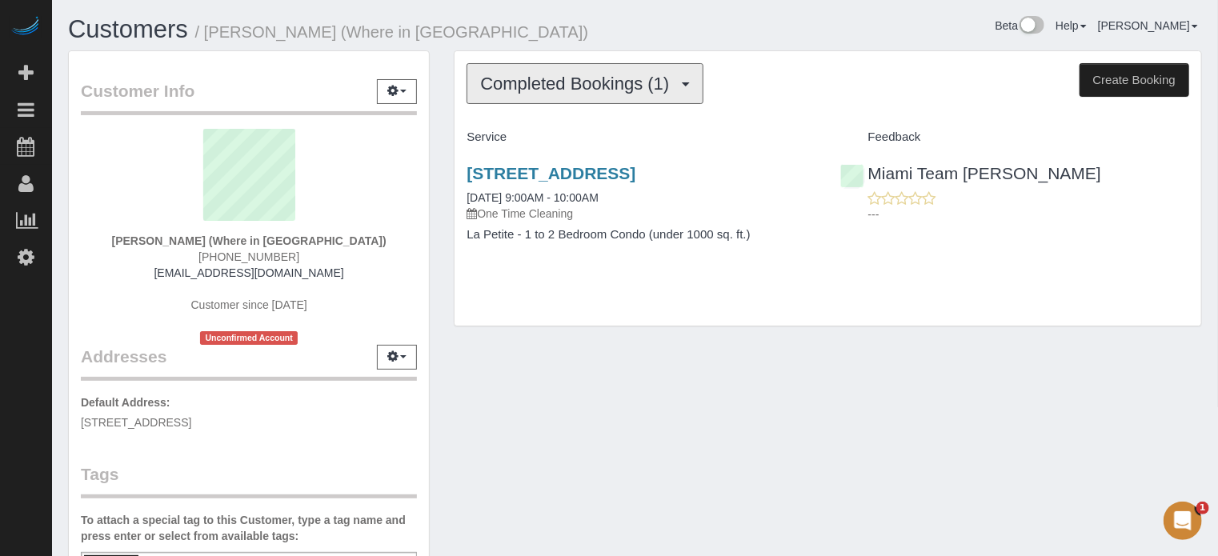
click at [539, 87] on span "Completed Bookings (1)" at bounding box center [578, 84] width 197 height 20
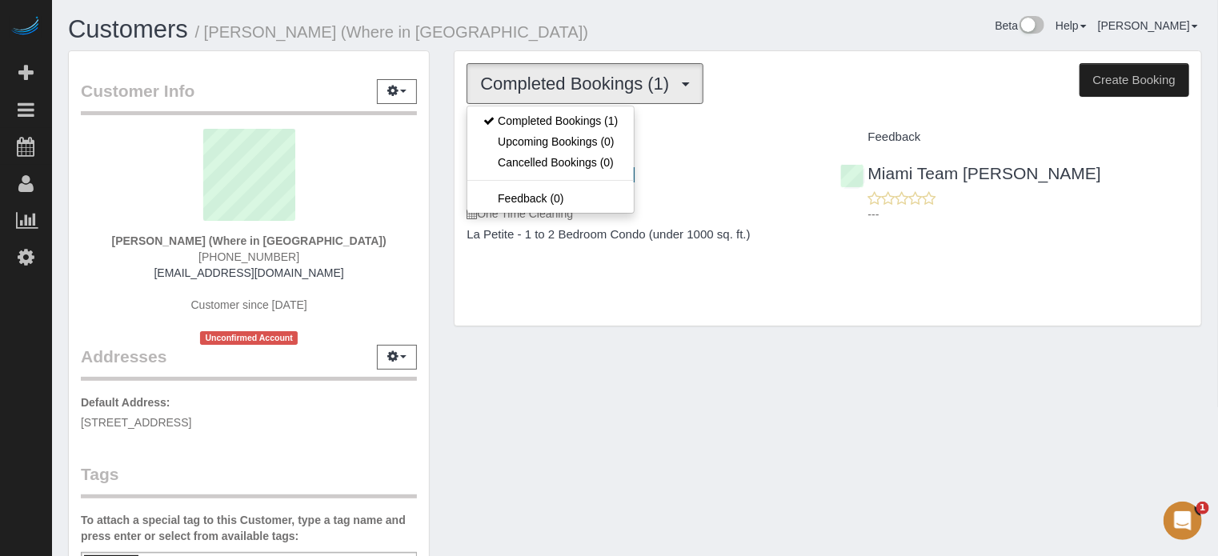
click at [539, 87] on span "Completed Bookings (1)" at bounding box center [578, 84] width 197 height 20
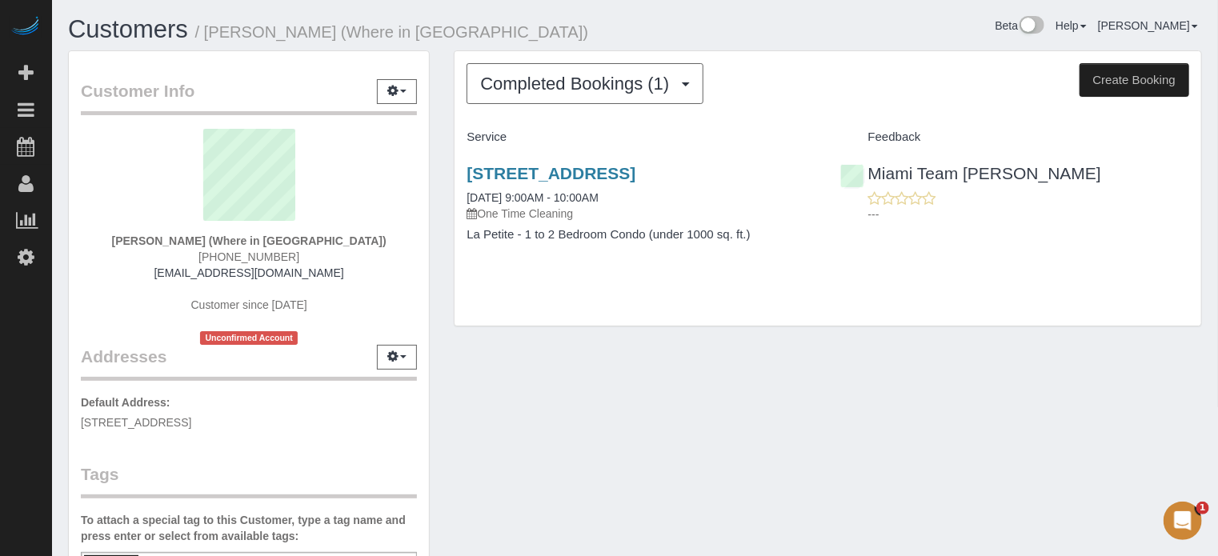
click at [250, 250] on span "[PHONE_NUMBER]" at bounding box center [248, 256] width 101 height 13
copy div "[PHONE_NUMBER]"
click at [1177, 274] on div "[STREET_ADDRESS] [DATE] 9:00AM - 10:00AM One Time Cleaning La Petite - 1 to 2 B…" at bounding box center [827, 211] width 746 height 123
